Goal: Task Accomplishment & Management: Manage account settings

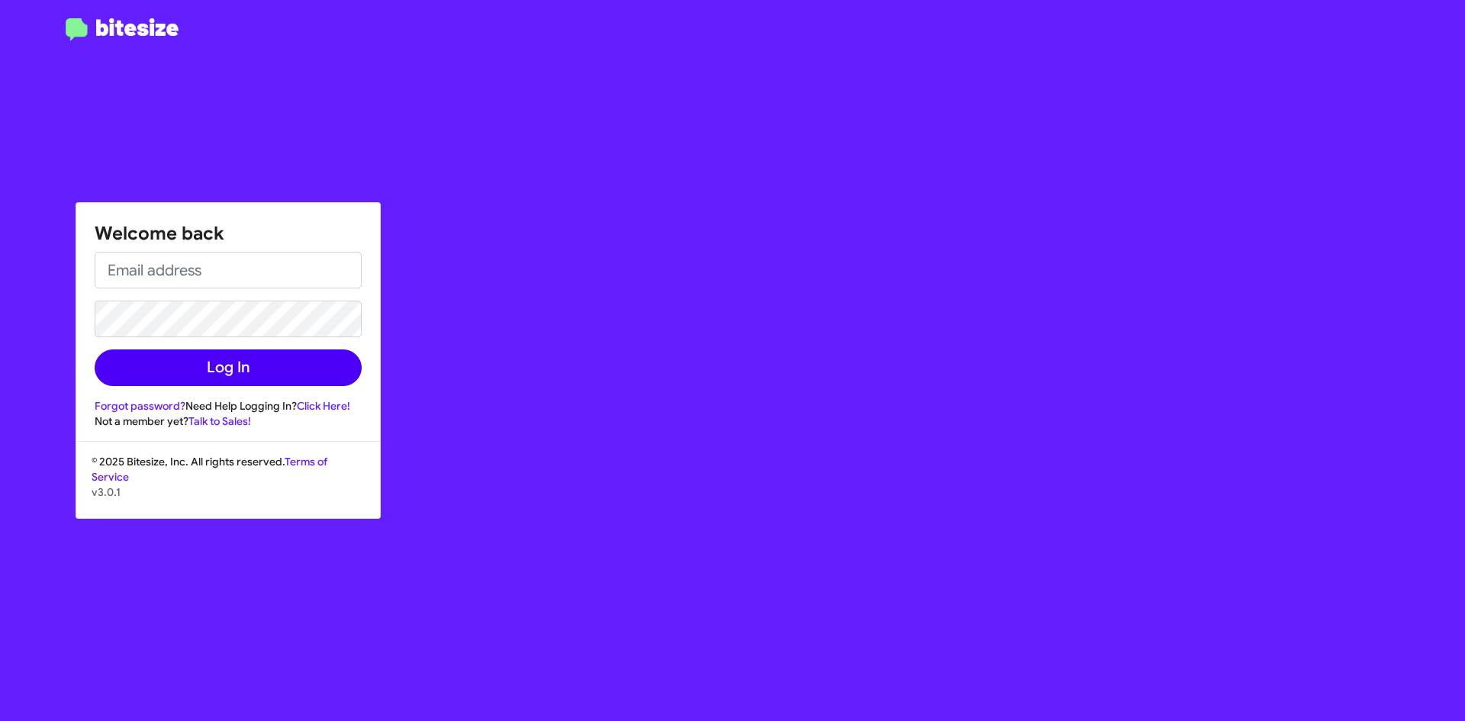
type input "eramos@bakernissan.com"
click at [204, 356] on button "Log In" at bounding box center [228, 367] width 267 height 37
